Goal: Task Accomplishment & Management: Complete application form

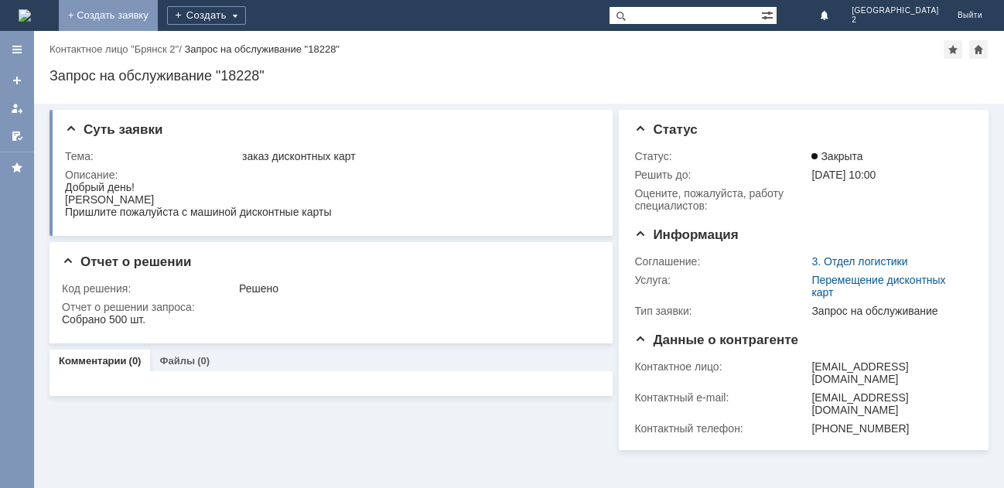
click at [158, 13] on link "+ Создать заявку" at bounding box center [108, 15] width 99 height 31
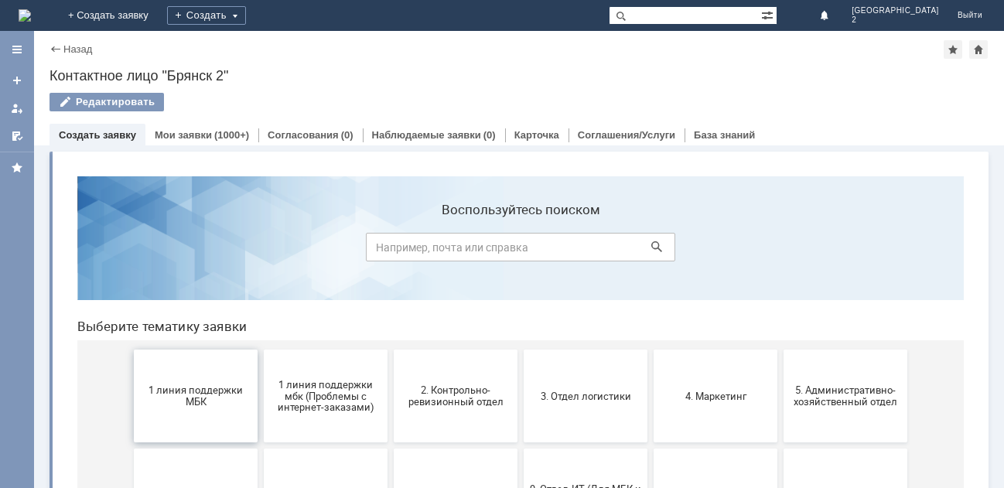
click at [176, 387] on span "1 линия поддержки МБК" at bounding box center [195, 395] width 114 height 23
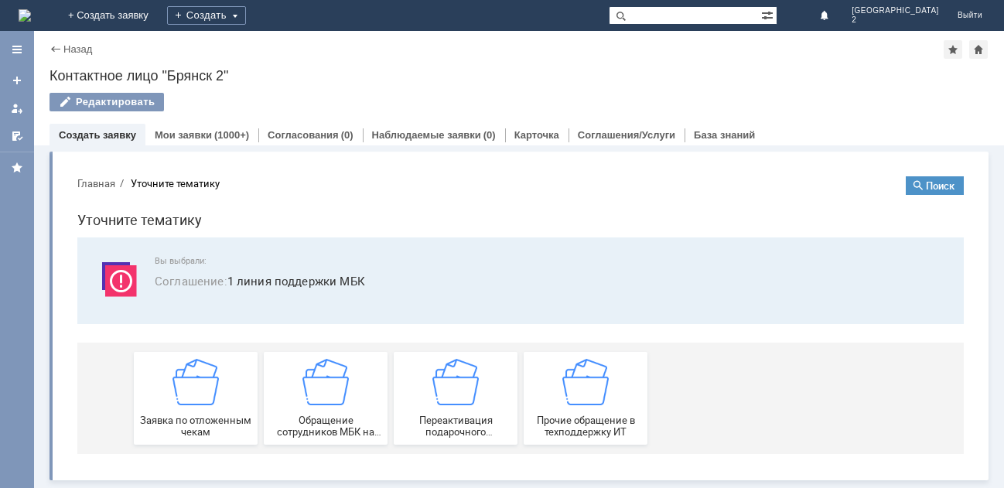
click at [176, 387] on img at bounding box center [195, 382] width 46 height 46
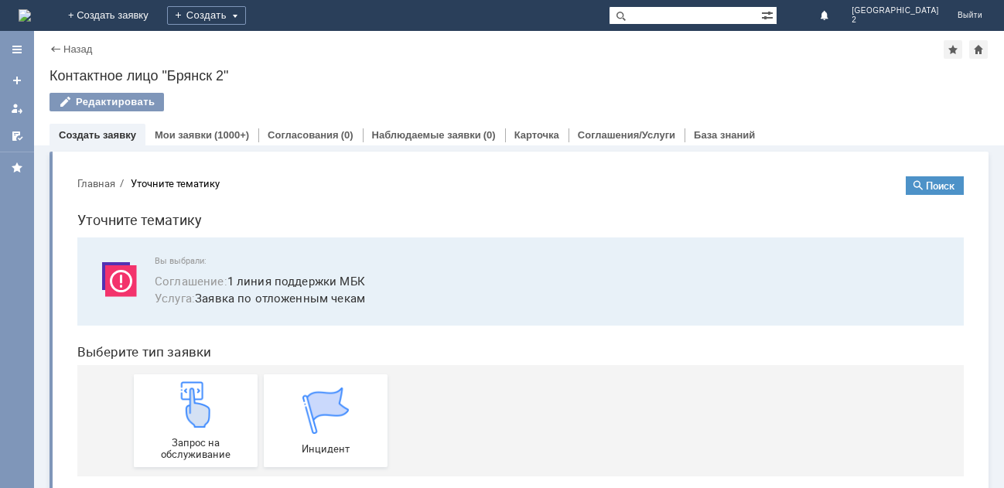
click at [176, 387] on img at bounding box center [195, 404] width 46 height 46
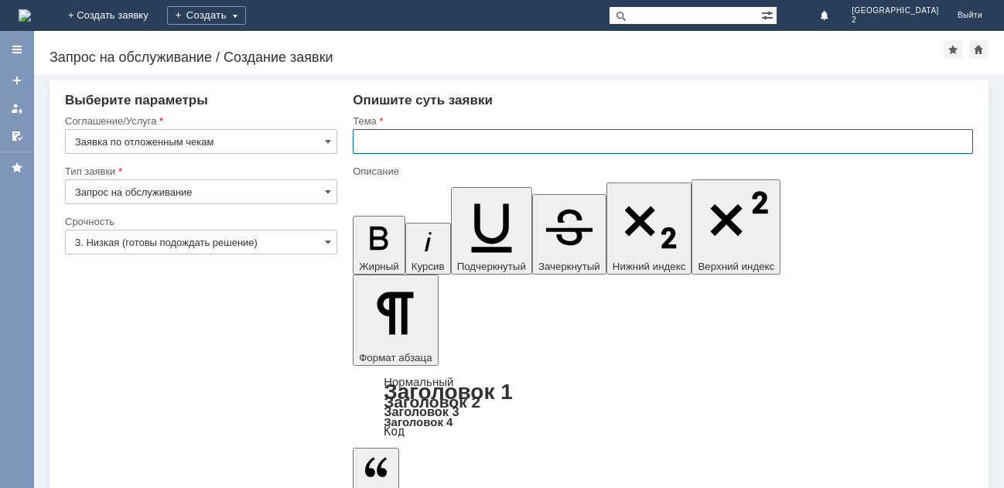
click at [364, 145] on input "text" at bounding box center [663, 141] width 620 height 25
type input "Отлож.чеки бр2"
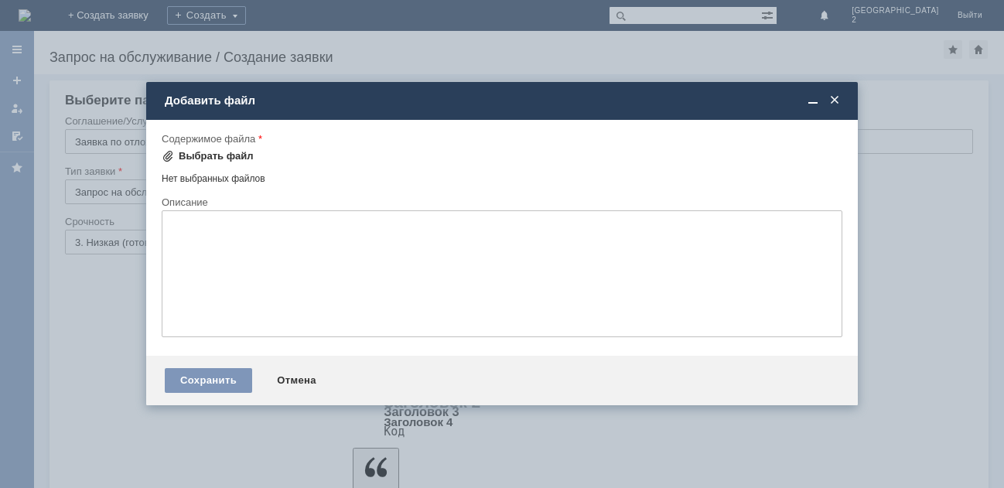
click at [222, 161] on div "Выбрать файл" at bounding box center [216, 156] width 75 height 12
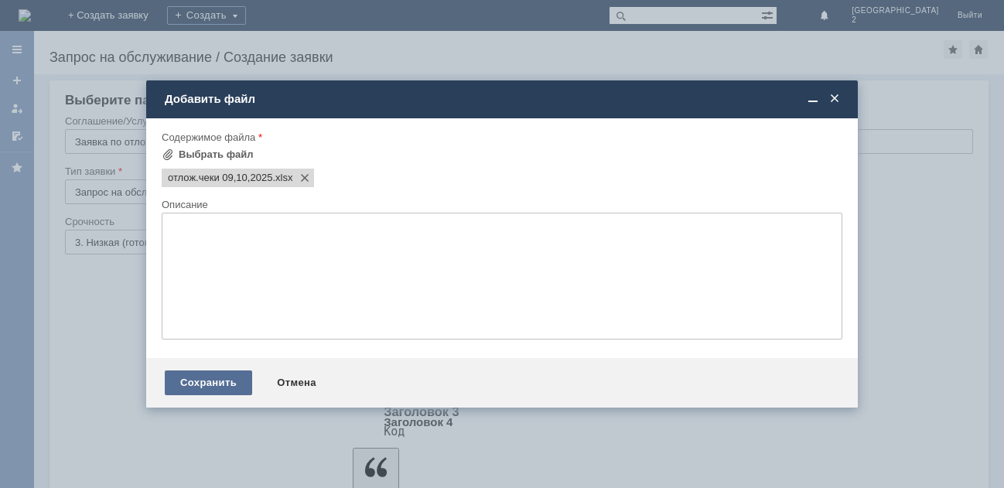
click at [209, 384] on div "Сохранить" at bounding box center [208, 382] width 87 height 25
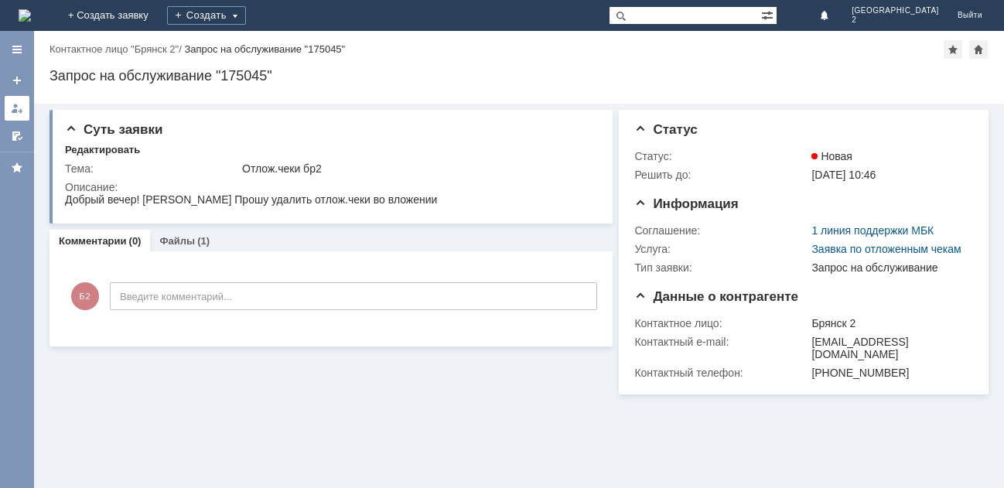
click at [20, 111] on div at bounding box center [17, 108] width 12 height 12
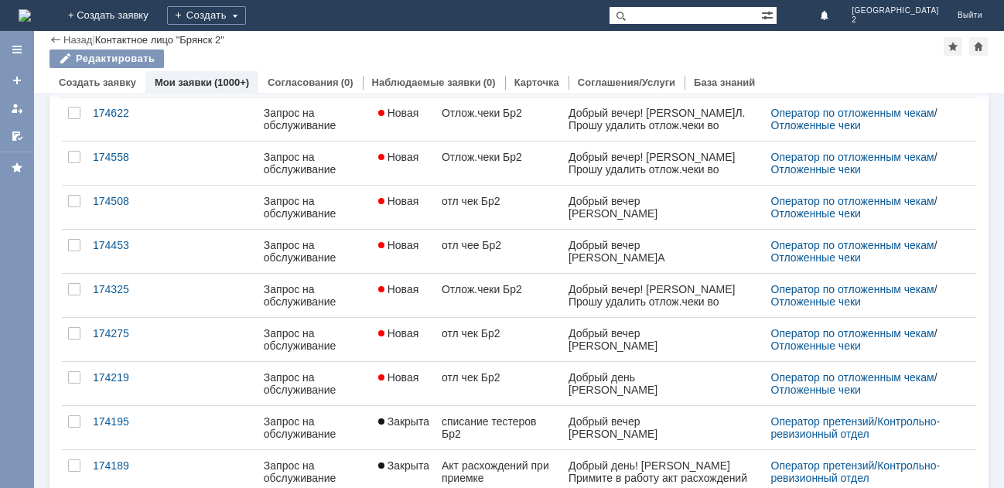
scroll to position [464, 0]
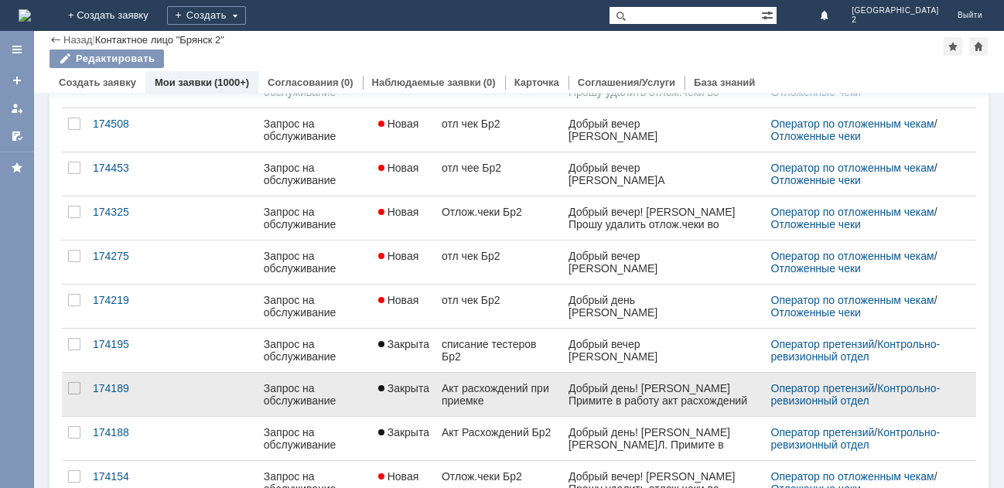
click at [467, 386] on div "Акт расхождений при приемке" at bounding box center [499, 394] width 114 height 25
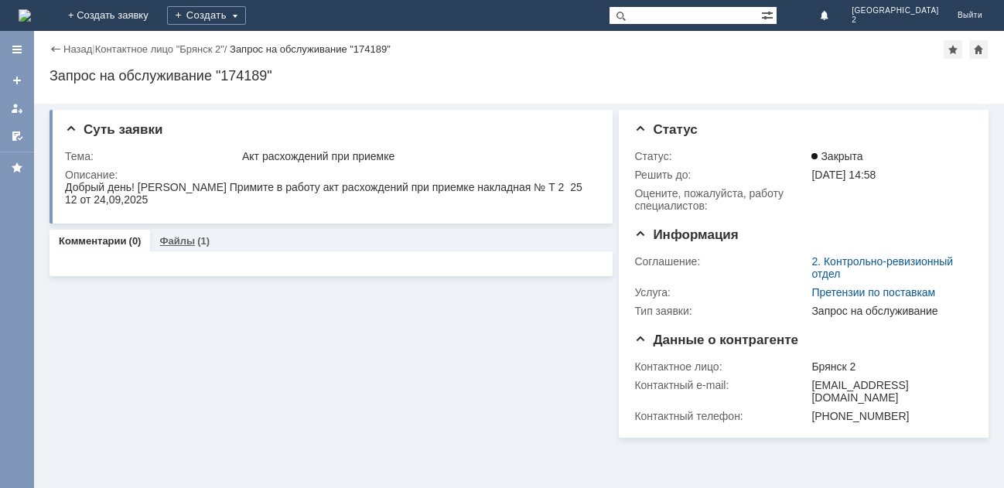
click at [181, 244] on link "Файлы" at bounding box center [177, 241] width 36 height 12
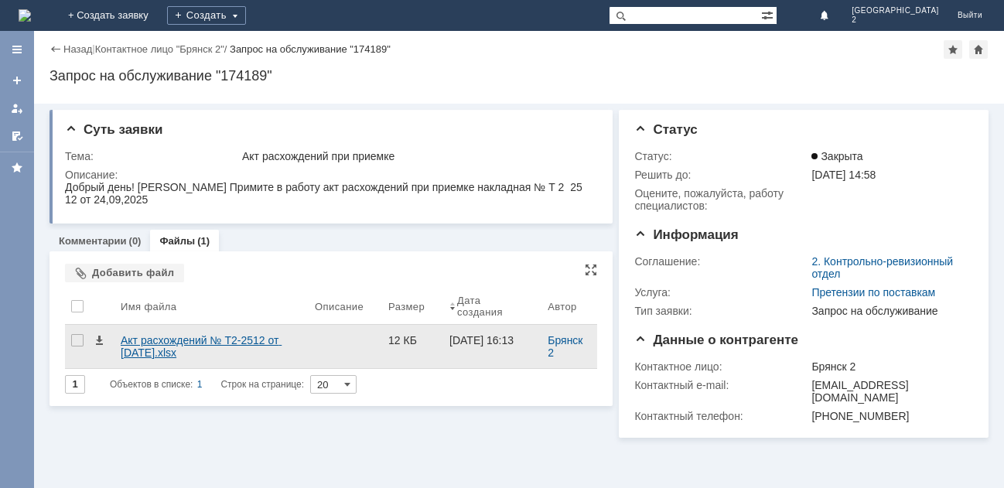
click at [190, 342] on div "Акт расхождений № Т2-2512 от 24.09.2025.xlsx" at bounding box center [212, 346] width 182 height 25
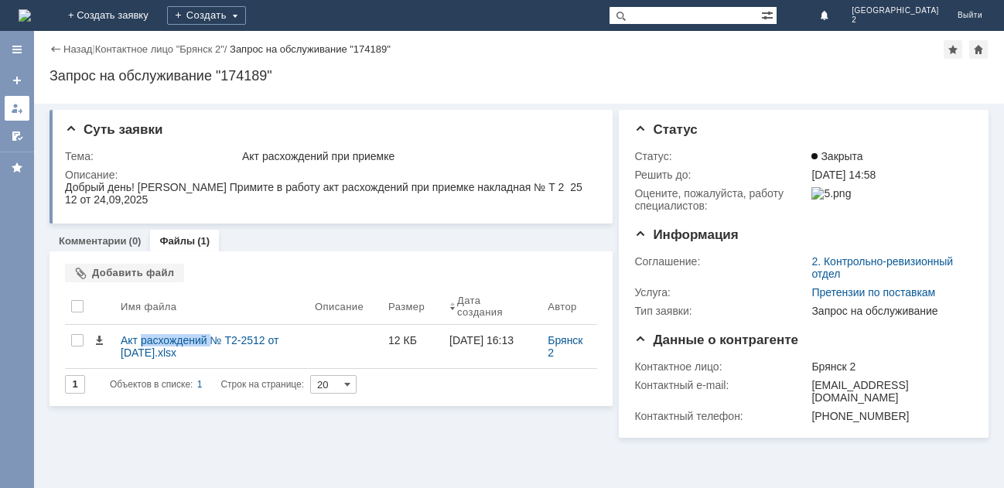
click at [17, 108] on div at bounding box center [17, 108] width 12 height 12
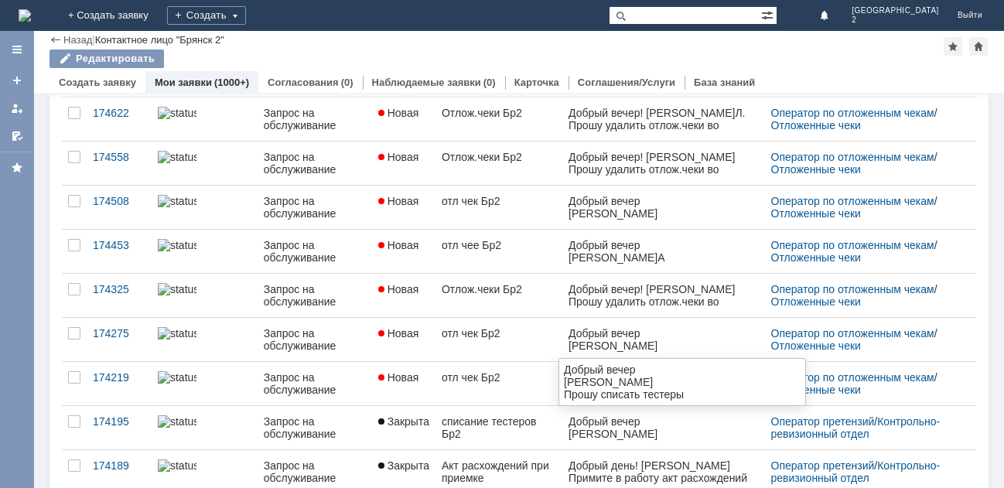
scroll to position [464, 0]
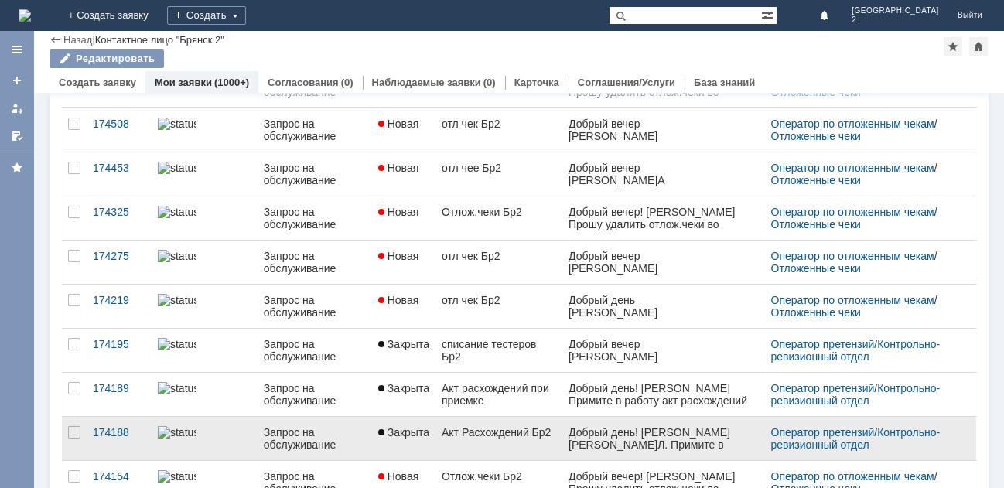
click at [397, 436] on span "Закрыта" at bounding box center [403, 432] width 51 height 12
click at [397, 436] on div "Назад | Контактное лицо "Брянск 2" Контактное лицо "Брянск 2" Редактировать emp…" at bounding box center [519, 259] width 970 height 457
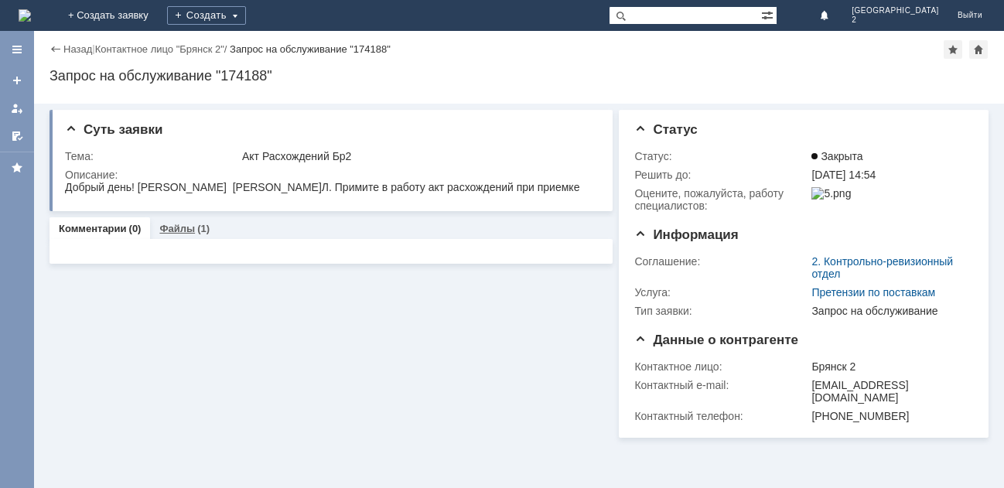
click at [172, 232] on link "Файлы" at bounding box center [177, 229] width 36 height 12
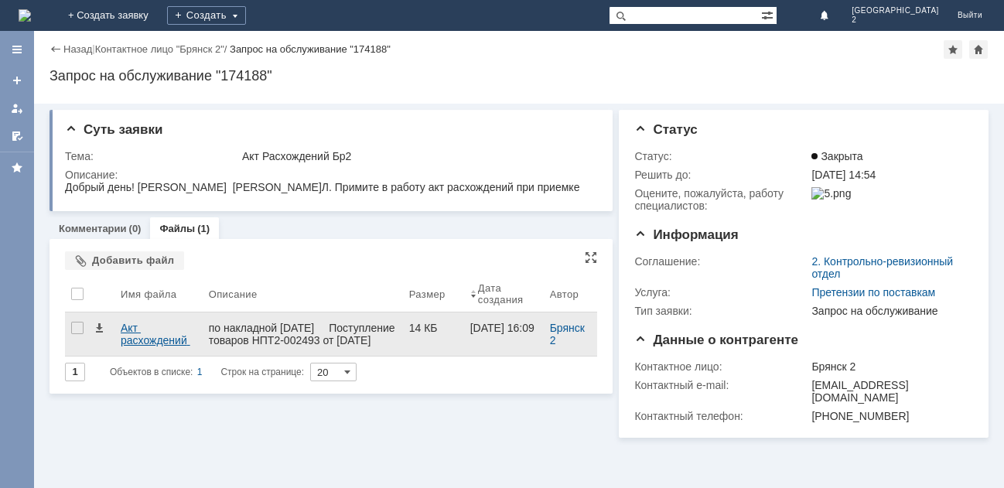
click at [143, 337] on div "Акт расхождений № Т2-2493 от [DATE].xlsx" at bounding box center [159, 334] width 76 height 25
click at [178, 343] on div "Акт расхождений № Т2-2493 от [DATE].xlsx" at bounding box center [159, 334] width 76 height 25
